Goal: Check status: Check status

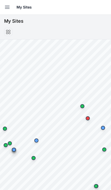
click at [10, 5] on icon "button" at bounding box center [7, 7] width 6 height 6
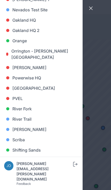
scroll to position [332, 0]
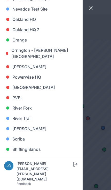
click at [42, 130] on link "[PERSON_NAME]" at bounding box center [41, 129] width 74 height 10
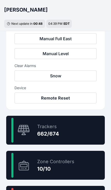
scroll to position [240, 0]
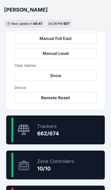
click at [83, 128] on div "98.2 % Trackers 662/674" at bounding box center [55, 130] width 98 height 29
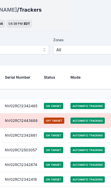
scroll to position [15, 0]
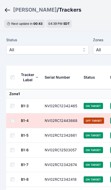
click at [67, 50] on span "All" at bounding box center [43, 50] width 69 height 6
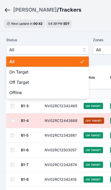
click at [35, 82] on span "Off Target" at bounding box center [44, 82] width 70 height 6
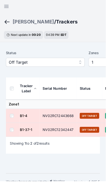
click at [46, 66] on span "Off Target" at bounding box center [43, 65] width 69 height 6
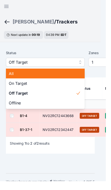
click at [19, 77] on span "All" at bounding box center [44, 77] width 70 height 6
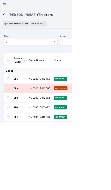
click at [6, 8] on icon "button" at bounding box center [7, 6] width 4 height 3
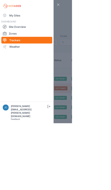
click at [23, 22] on link "My Sites" at bounding box center [41, 24] width 78 height 10
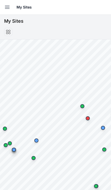
click at [4, 11] on button "Open sidebar" at bounding box center [7, 7] width 11 height 11
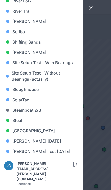
scroll to position [439, 0]
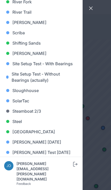
click at [23, 21] on link "[PERSON_NAME]" at bounding box center [41, 22] width 74 height 10
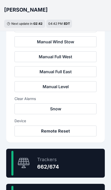
scroll to position [207, 0]
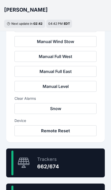
click at [70, 159] on div "98.2 % Trackers 662/674" at bounding box center [55, 163] width 98 height 29
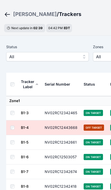
click at [59, 61] on button "All" at bounding box center [47, 56] width 83 height 9
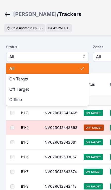
click at [32, 91] on span "Off Target" at bounding box center [44, 89] width 70 height 6
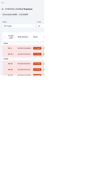
click at [19, 26] on div "[PERSON_NAME]" at bounding box center [35, 22] width 44 height 7
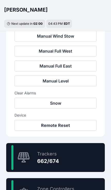
scroll to position [212, 0]
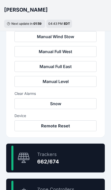
click at [71, 159] on div "98.2 % Trackers 662/674" at bounding box center [55, 158] width 98 height 29
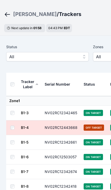
click at [15, 52] on button "All" at bounding box center [47, 56] width 83 height 9
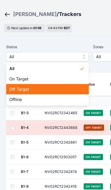
click at [66, 91] on span "Off Target" at bounding box center [44, 89] width 70 height 6
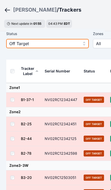
scroll to position [22, 0]
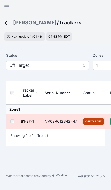
click at [18, 63] on span "Off Target" at bounding box center [43, 65] width 69 height 6
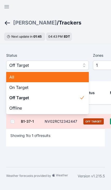
click at [12, 76] on span "All" at bounding box center [44, 77] width 70 height 6
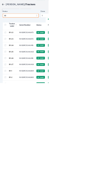
scroll to position [326, 0]
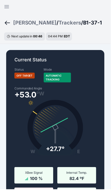
click at [21, 23] on div "[PERSON_NAME]" at bounding box center [35, 22] width 44 height 7
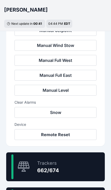
scroll to position [203, 0]
click at [68, 165] on div "98.2 % Trackers 662/674" at bounding box center [55, 166] width 98 height 29
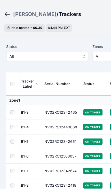
click at [68, 60] on button "All" at bounding box center [47, 56] width 83 height 9
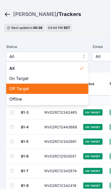
click at [71, 88] on span "Off Target" at bounding box center [44, 89] width 70 height 6
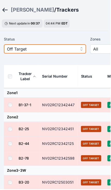
scroll to position [16, 3]
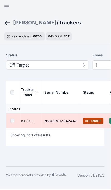
click at [28, 120] on link "B1-37-1" at bounding box center [27, 121] width 13 height 4
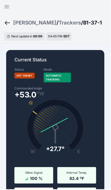
click at [109, 1] on div at bounding box center [55, 0] width 111 height 1
click at [17, 22] on div "[PERSON_NAME]" at bounding box center [35, 22] width 44 height 7
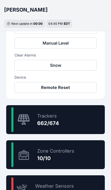
scroll to position [269, 0]
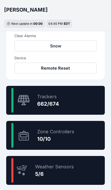
click at [58, 98] on div "Trackers" at bounding box center [48, 96] width 22 height 7
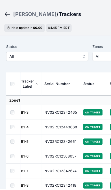
click at [75, 58] on span "All" at bounding box center [43, 57] width 69 height 6
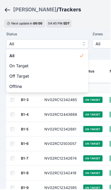
scroll to position [21, 0]
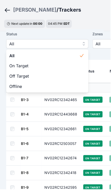
click at [51, 76] on span "Off Target" at bounding box center [44, 76] width 70 height 6
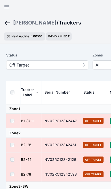
click at [26, 120] on link "B1-37-1" at bounding box center [27, 121] width 13 height 4
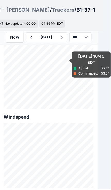
scroll to position [496, 7]
click at [91, 36] on select "*** **** *****" at bounding box center [81, 37] width 22 height 10
select select "******"
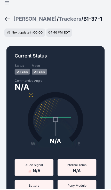
scroll to position [4, 0]
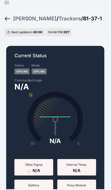
click at [21, 19] on div "[PERSON_NAME]" at bounding box center [35, 18] width 44 height 7
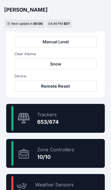
click at [81, 114] on div "96.9 % Trackers 653/674" at bounding box center [55, 118] width 98 height 29
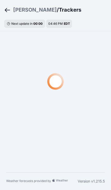
scroll to position [9, 0]
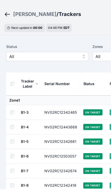
click at [67, 55] on span "All" at bounding box center [43, 57] width 69 height 6
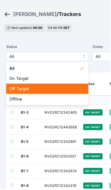
click at [49, 86] on span "Off Target" at bounding box center [44, 89] width 70 height 6
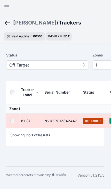
click at [29, 120] on link "B1-37-1" at bounding box center [27, 121] width 13 height 4
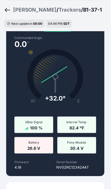
scroll to position [41, 0]
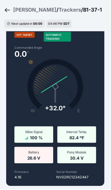
click at [20, 7] on div "[PERSON_NAME]" at bounding box center [35, 9] width 44 height 7
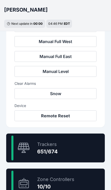
scroll to position [222, 0]
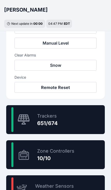
click at [92, 123] on div "96.6 % Trackers 651/674" at bounding box center [55, 119] width 98 height 29
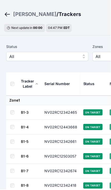
click at [17, 53] on button "All" at bounding box center [47, 56] width 83 height 9
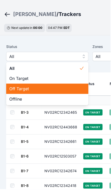
click at [56, 90] on span "Off Target" at bounding box center [44, 89] width 70 height 6
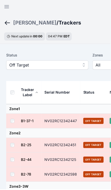
click at [31, 121] on link "B1-37-1" at bounding box center [27, 121] width 13 height 4
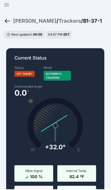
scroll to position [2, 0]
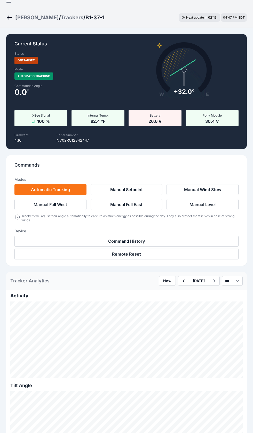
scroll to position [8, 0]
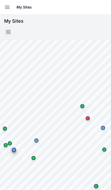
click at [8, 5] on icon "button" at bounding box center [7, 7] width 6 height 6
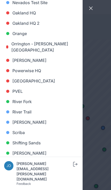
scroll to position [347, 0]
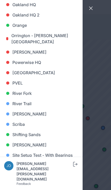
click at [22, 113] on link "[PERSON_NAME]" at bounding box center [41, 114] width 74 height 10
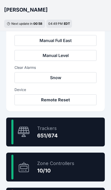
scroll to position [238, 0]
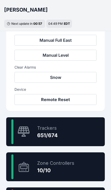
click at [86, 133] on div "96.6 % Trackers 651/674" at bounding box center [55, 131] width 98 height 29
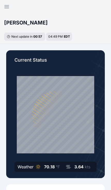
scroll to position [15, 0]
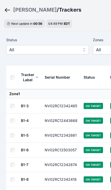
click at [14, 48] on span "All" at bounding box center [43, 50] width 69 height 6
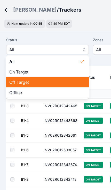
click at [15, 79] on div "Off Target" at bounding box center [47, 82] width 83 height 10
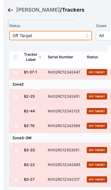
scroll to position [9, 1]
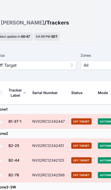
click at [15, 121] on link "B1-37-1" at bounding box center [15, 121] width 13 height 4
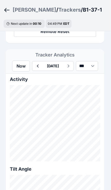
scroll to position [365, 1]
click at [4, 9] on icon "Breadcrumb" at bounding box center [7, 10] width 6 height 6
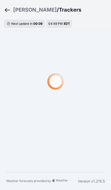
scroll to position [15, 0]
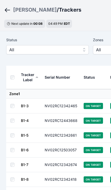
click at [30, 49] on span "All" at bounding box center [43, 50] width 69 height 6
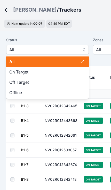
click at [61, 83] on span "Off Target" at bounding box center [44, 82] width 70 height 6
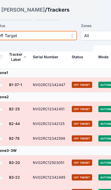
scroll to position [37, 12]
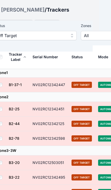
click at [18, 84] on link "B1-37-1" at bounding box center [15, 85] width 13 height 4
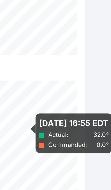
scroll to position [444, 8]
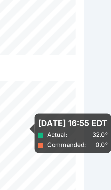
click at [42, 51] on div "Current Status Status Off Target Mode Automatic Tracking Commanded Angle 0.0 º …" at bounding box center [47, 84] width 111 height 969
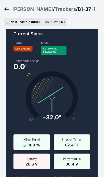
scroll to position [0, 0]
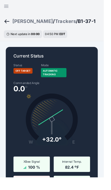
click at [20, 20] on div "[PERSON_NAME]" at bounding box center [35, 22] width 44 height 7
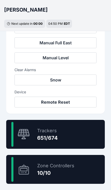
scroll to position [236, 0]
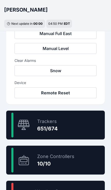
click at [91, 126] on div "96.6 % Trackers 651/674" at bounding box center [55, 125] width 98 height 29
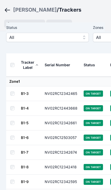
click at [68, 37] on span "All" at bounding box center [43, 37] width 69 height 6
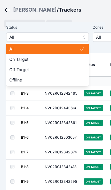
click at [50, 73] on div "Off Target" at bounding box center [47, 69] width 83 height 10
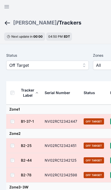
click at [29, 120] on link "B1-37-1" at bounding box center [27, 121] width 13 height 4
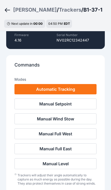
click at [76, 89] on button "Automatic Tracking" at bounding box center [55, 89] width 82 height 10
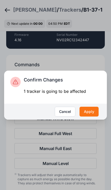
click at [92, 110] on button "Apply" at bounding box center [88, 112] width 19 height 10
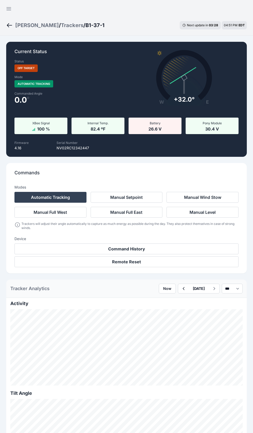
click at [14, 26] on link "Breadcrumb" at bounding box center [10, 25] width 9 height 7
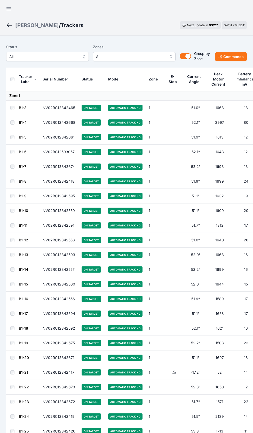
scroll to position [6, 0]
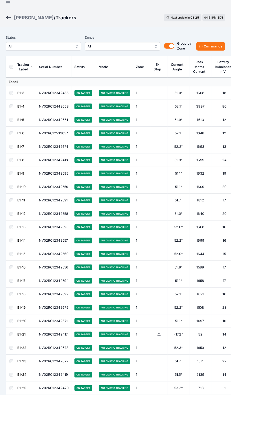
click at [35, 64] on th "Tracker Label" at bounding box center [29, 73] width 21 height 23
click at [21, 49] on span "All" at bounding box center [43, 51] width 69 height 6
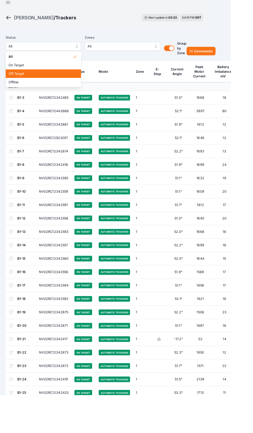
click at [17, 85] on div "Off Target" at bounding box center [47, 80] width 83 height 9
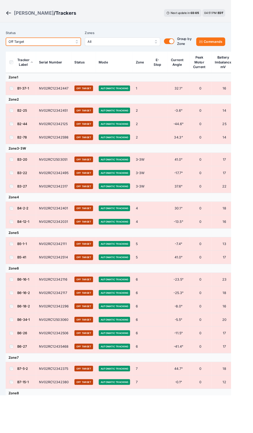
scroll to position [11, 0]
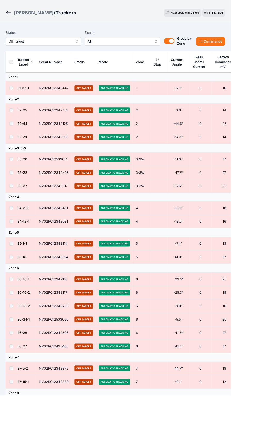
click at [43, 98] on td "NV02RC12342447" at bounding box center [58, 96] width 39 height 15
click at [61, 97] on td "NV02RC12342447" at bounding box center [58, 96] width 39 height 15
click at [198, 94] on td "32.1°" at bounding box center [195, 96] width 24 height 15
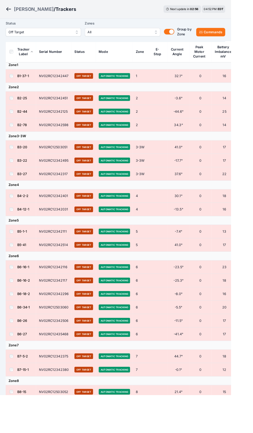
scroll to position [24, 0]
click at [24, 84] on link "B1-37-1" at bounding box center [25, 83] width 13 height 4
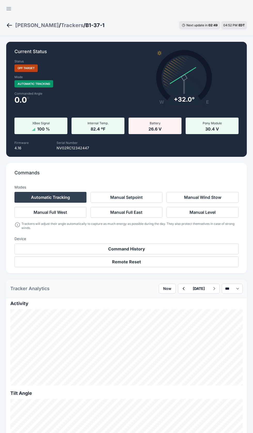
click at [233, 166] on div "Commands Modes Automatic Tracking Manual Setpoint Manual Wind Stow Manual Full …" at bounding box center [126, 218] width 240 height 110
click at [141, 27] on div "Sarish / Trackers / B1-37-1 Next update in 02 : 36 04:52 PM EDT" at bounding box center [126, 25] width 253 height 21
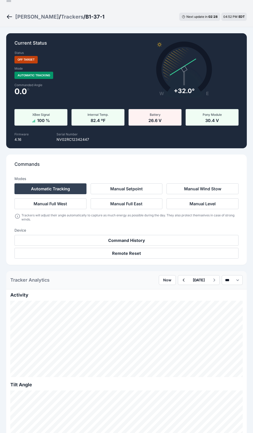
scroll to position [9, 0]
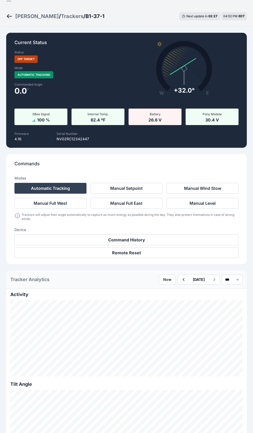
click at [20, 13] on div "[PERSON_NAME]" at bounding box center [37, 16] width 44 height 7
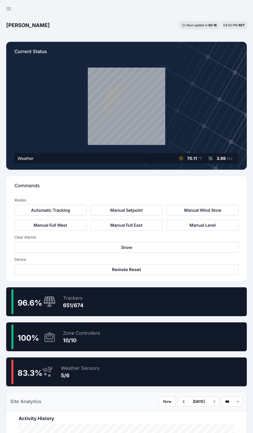
click at [7, 10] on icon "button" at bounding box center [9, 9] width 6 height 6
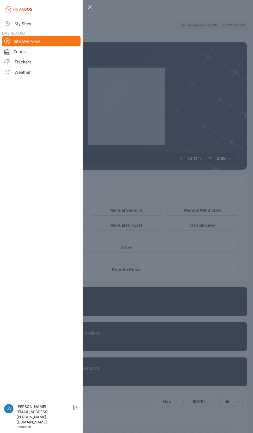
click at [18, 13] on img at bounding box center [18, 9] width 29 height 8
click at [22, 23] on link "My Sites" at bounding box center [41, 24] width 78 height 10
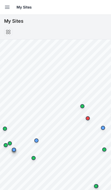
click at [7, 7] on icon "button" at bounding box center [7, 7] width 6 height 6
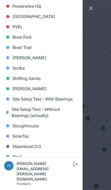
scroll to position [398, 0]
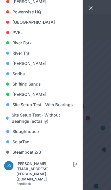
click at [37, 65] on link "[PERSON_NAME]" at bounding box center [41, 63] width 74 height 10
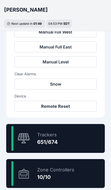
scroll to position [232, 0]
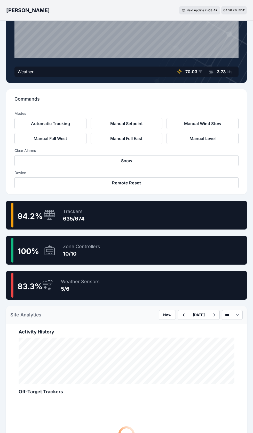
scroll to position [233, 0]
click at [154, 219] on div "94.2 % Trackers 635/674" at bounding box center [126, 215] width 240 height 29
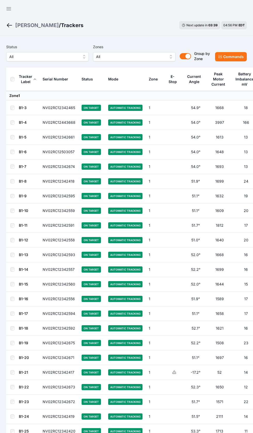
scroll to position [6, 0]
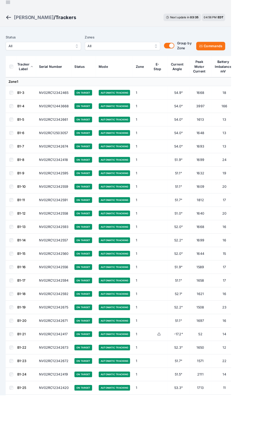
click at [46, 47] on button "All" at bounding box center [47, 50] width 83 height 9
click at [137, 46] on button "All" at bounding box center [134, 50] width 83 height 9
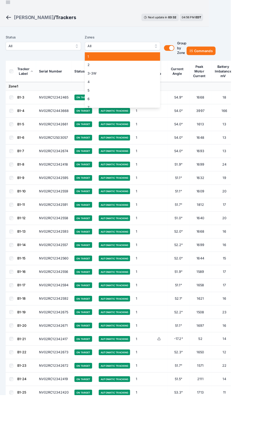
click at [122, 62] on span "1" at bounding box center [131, 61] width 70 height 5
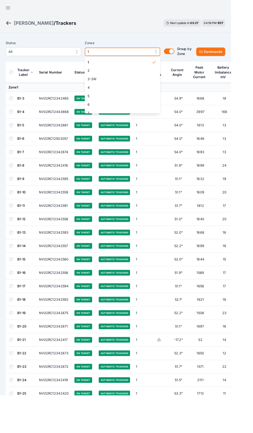
scroll to position [6, 0]
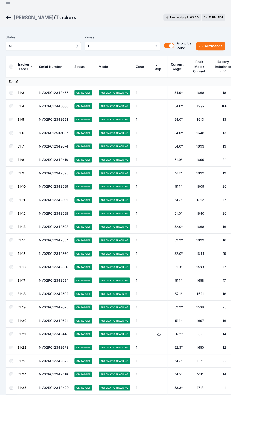
click at [19, 49] on span "All" at bounding box center [43, 50] width 69 height 6
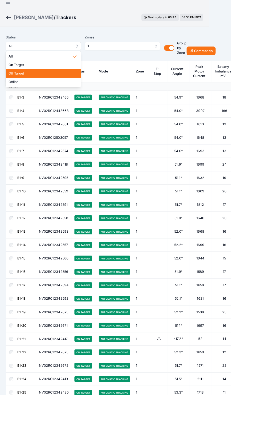
click at [7, 77] on div "Off Target" at bounding box center [47, 80] width 83 height 9
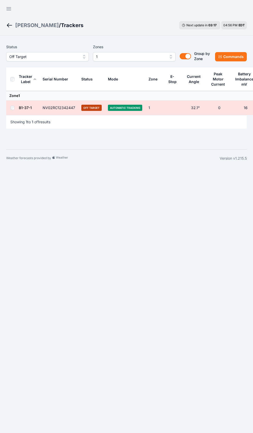
click at [27, 110] on link "B1-37-1" at bounding box center [25, 107] width 13 height 4
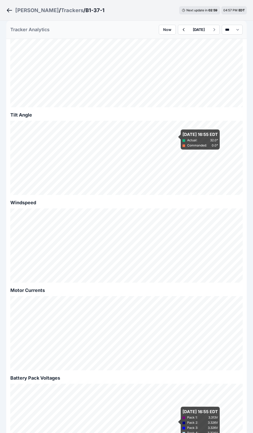
scroll to position [264, 0]
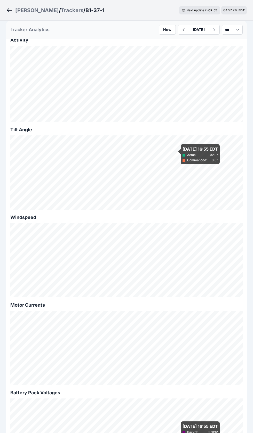
click at [85, 12] on h3 "B1-37-1" at bounding box center [94, 10] width 19 height 7
click at [67, 5] on ol "Sarish / Trackers / B1-37-1" at bounding box center [55, 10] width 98 height 13
click at [71, 6] on ol "Sarish / Trackers / B1-37-1" at bounding box center [55, 10] width 98 height 13
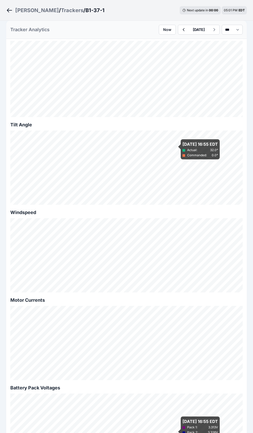
scroll to position [116, 0]
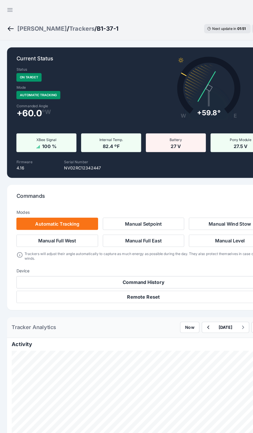
click at [20, 28] on div "[PERSON_NAME]" at bounding box center [37, 25] width 44 height 7
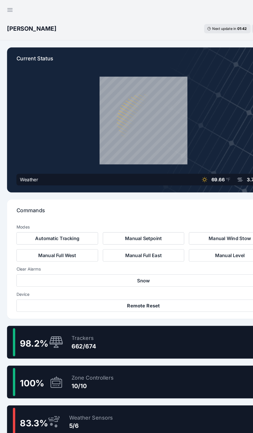
click at [111, 301] on div "98.2 % Trackers 662/674" at bounding box center [126, 301] width 240 height 29
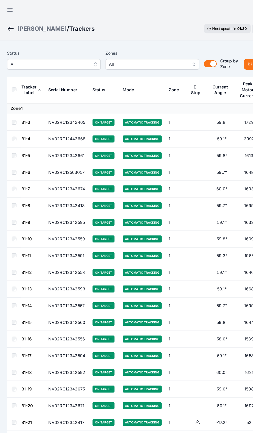
click at [138, 55] on span "All" at bounding box center [130, 57] width 69 height 6
click at [69, 58] on span "All" at bounding box center [43, 57] width 69 height 6
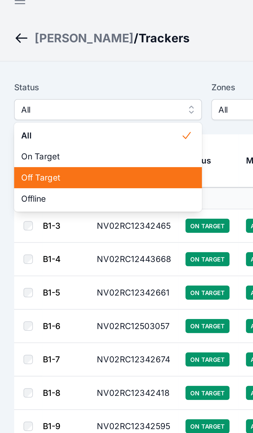
click at [23, 84] on span "Off Target" at bounding box center [44, 86] width 70 height 5
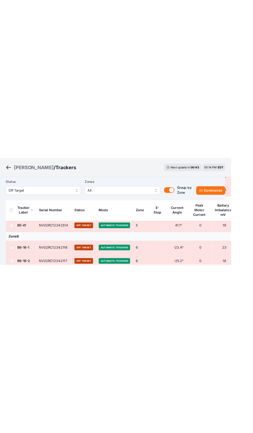
scroll to position [46, 0]
